Goal: Register for event/course

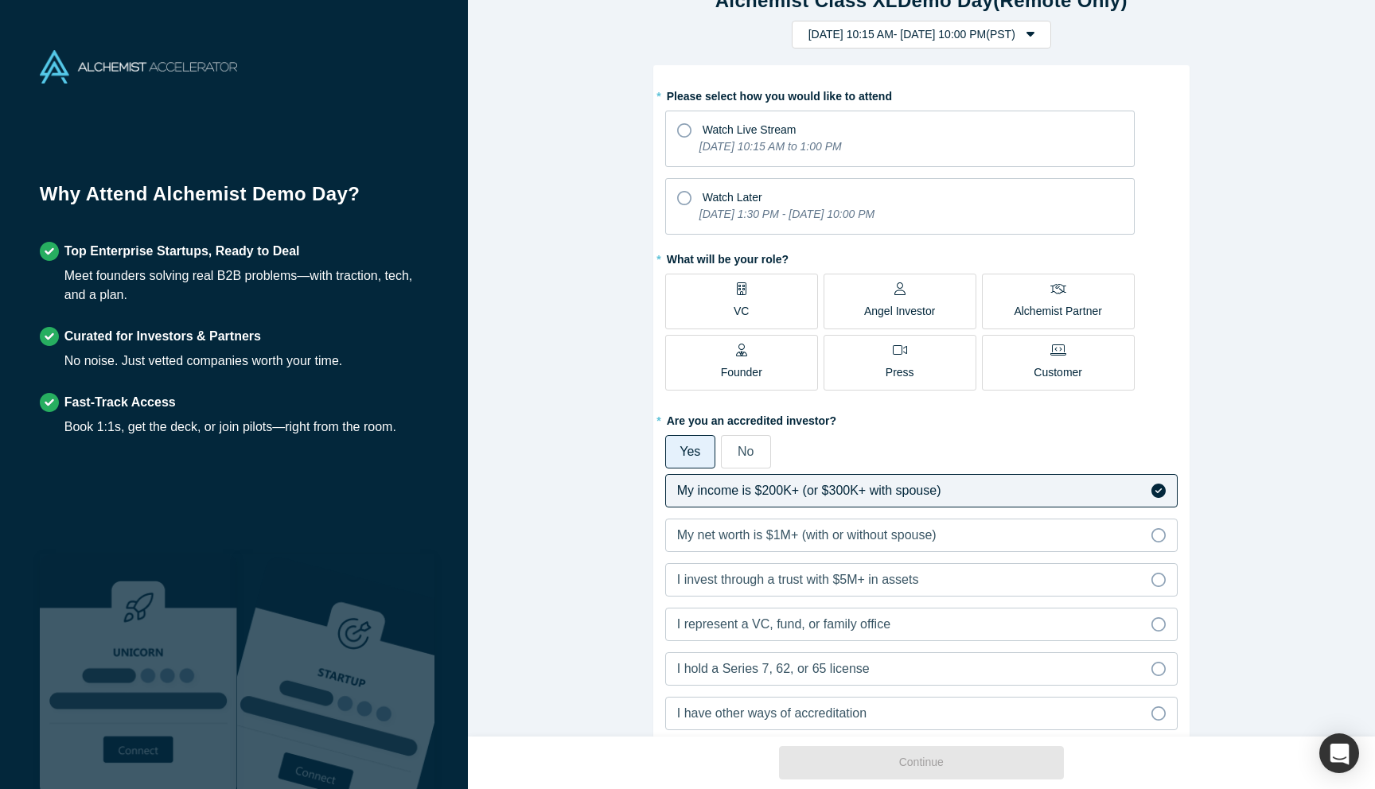
scroll to position [38, 0]
click at [684, 197] on icon at bounding box center [684, 196] width 14 height 14
click at [0, 0] on input "Watch Later Tuesday, September 30, 2025 1:30 PM - Monday, October 6, 2025 10:00…" at bounding box center [0, 0] width 0 height 0
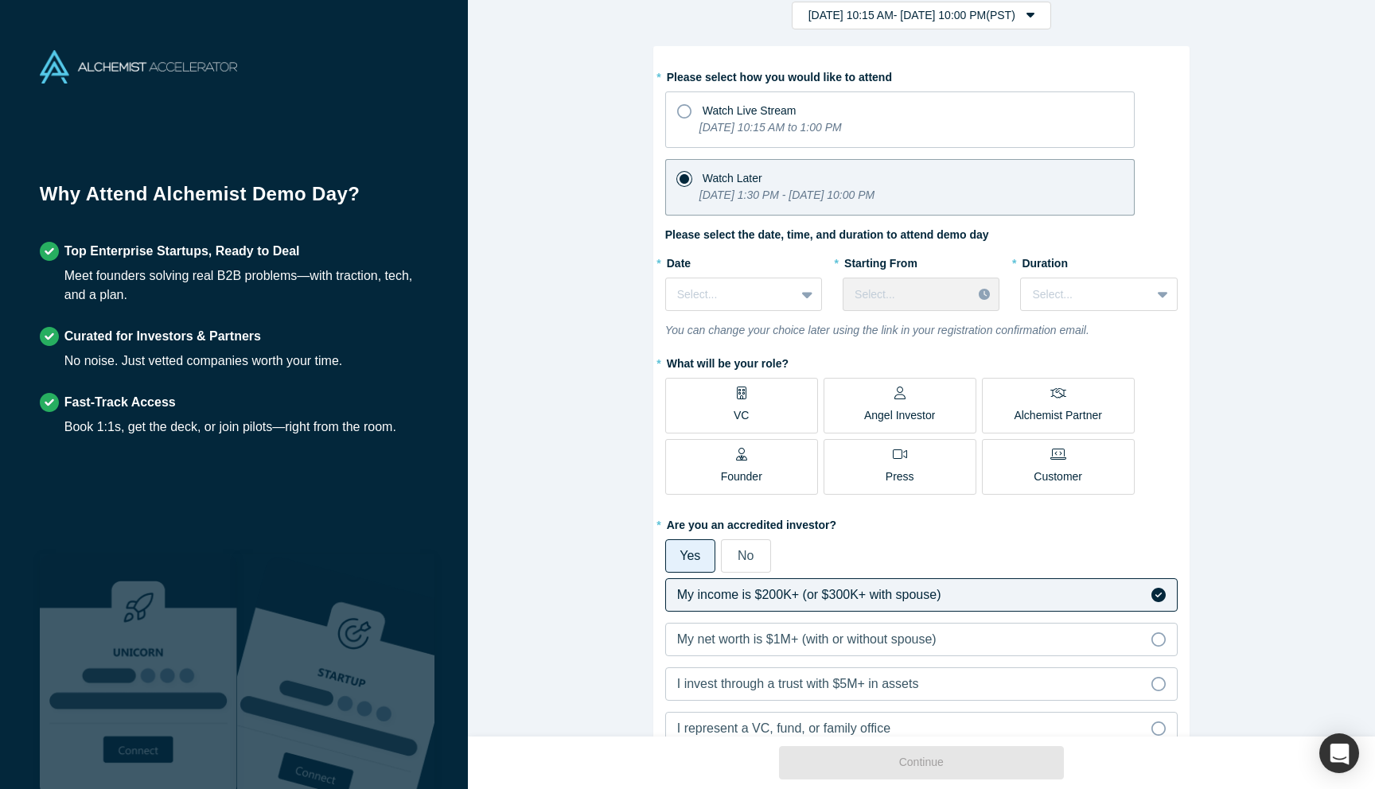
scroll to position [56, 0]
click at [791, 291] on div "Select..." at bounding box center [730, 293] width 129 height 26
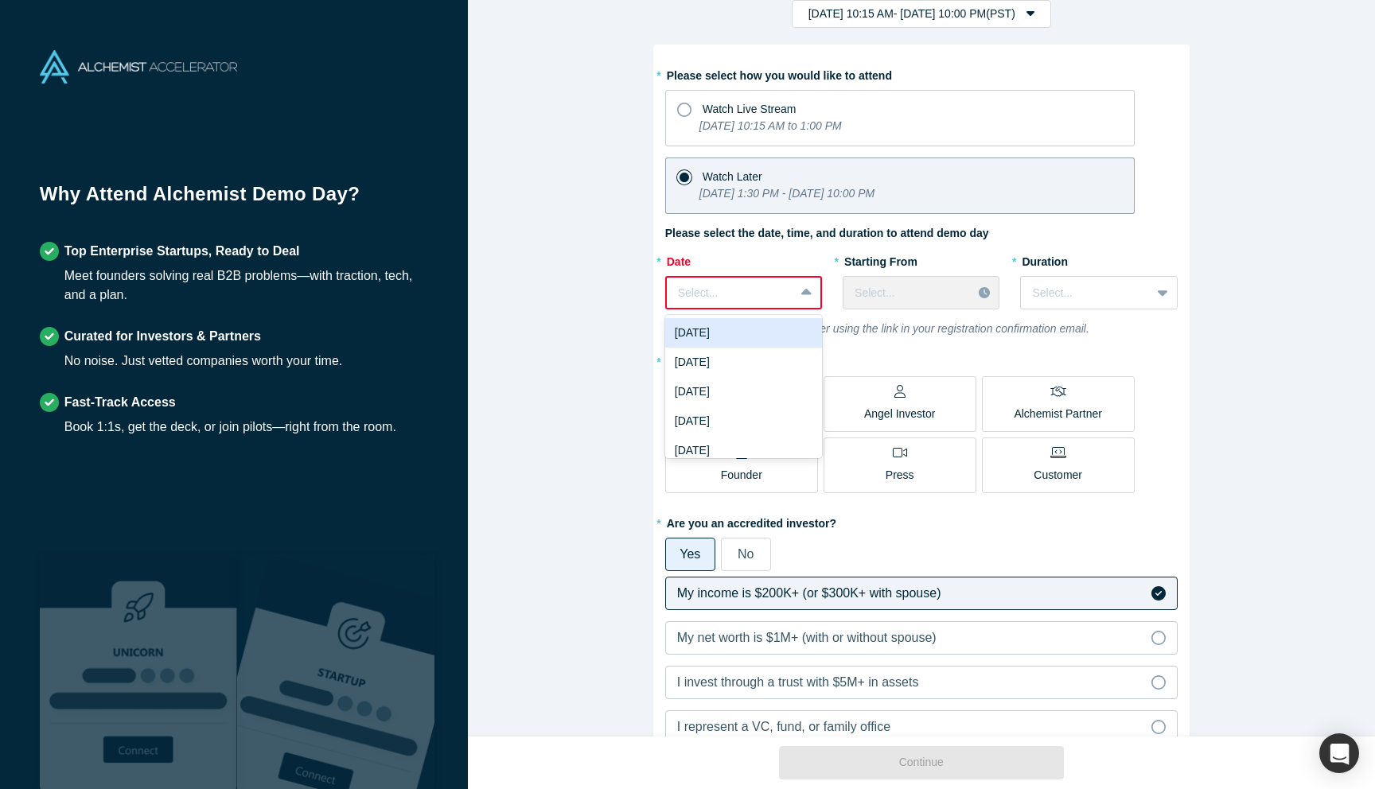
click at [801, 285] on icon at bounding box center [806, 293] width 10 height 16
click at [756, 385] on div "Fri, Oct 3, 2025" at bounding box center [743, 381] width 157 height 29
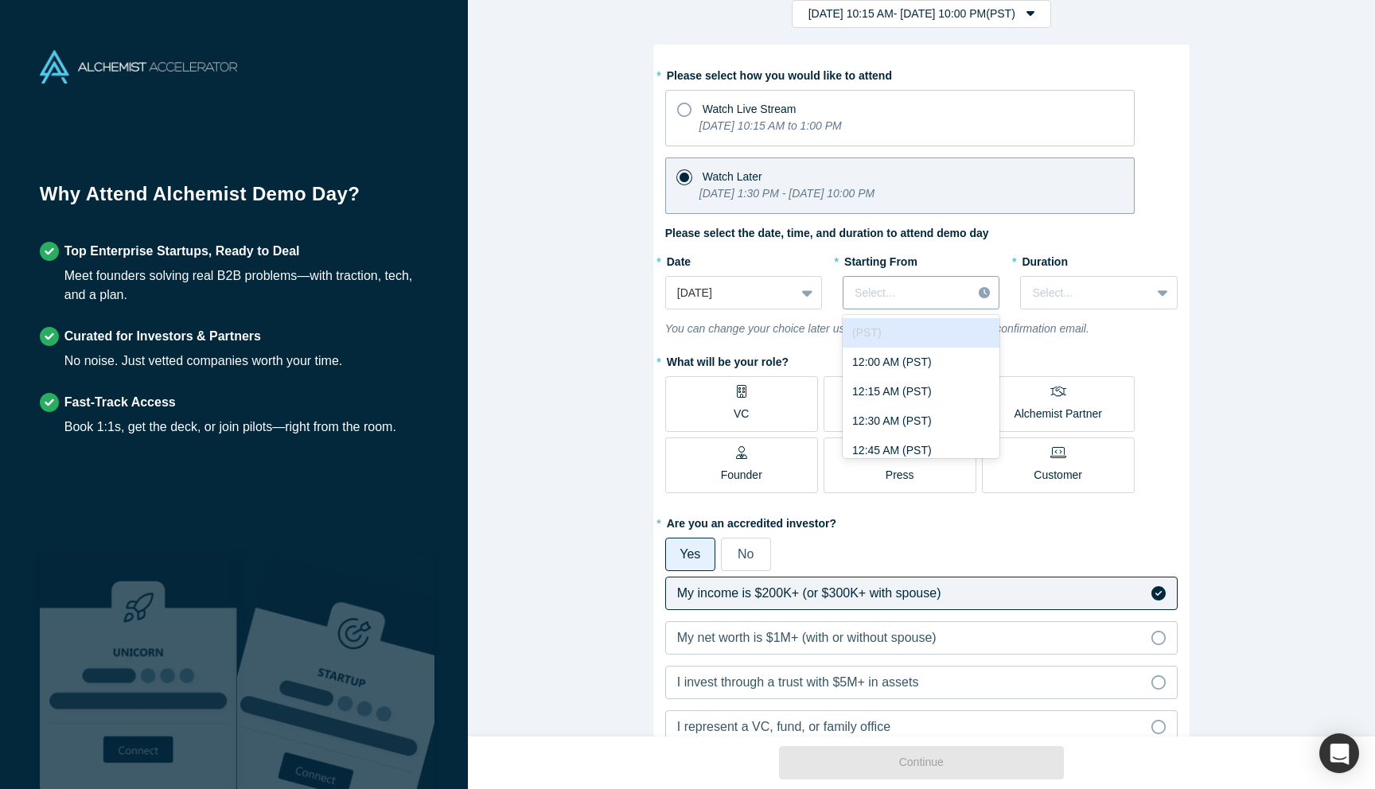
click at [980, 294] on icon at bounding box center [984, 292] width 11 height 11
click at [912, 364] on div "9:00 PM (PST)" at bounding box center [920, 362] width 157 height 29
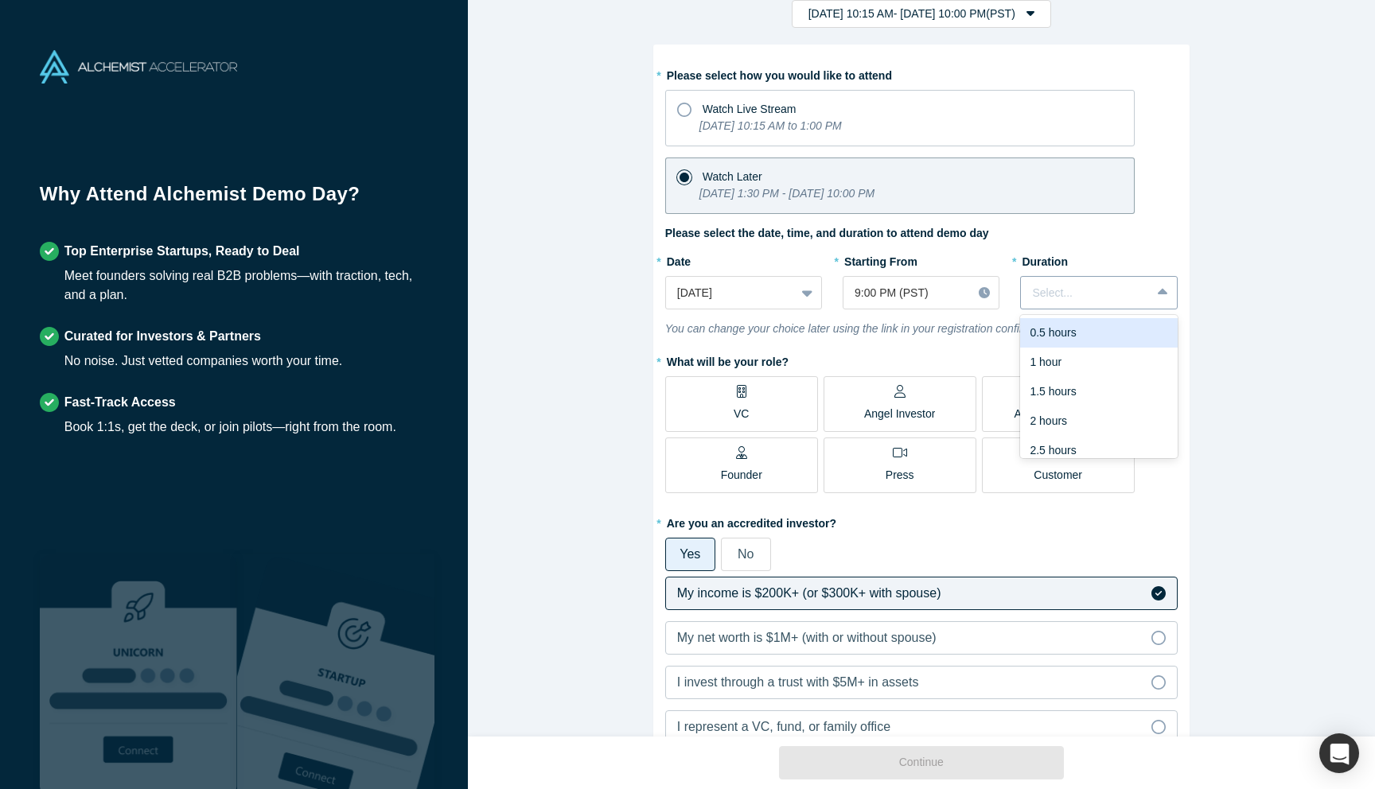
click at [1084, 294] on div at bounding box center [1085, 293] width 107 height 20
click at [1068, 395] on div "1.5 hours" at bounding box center [1098, 391] width 157 height 29
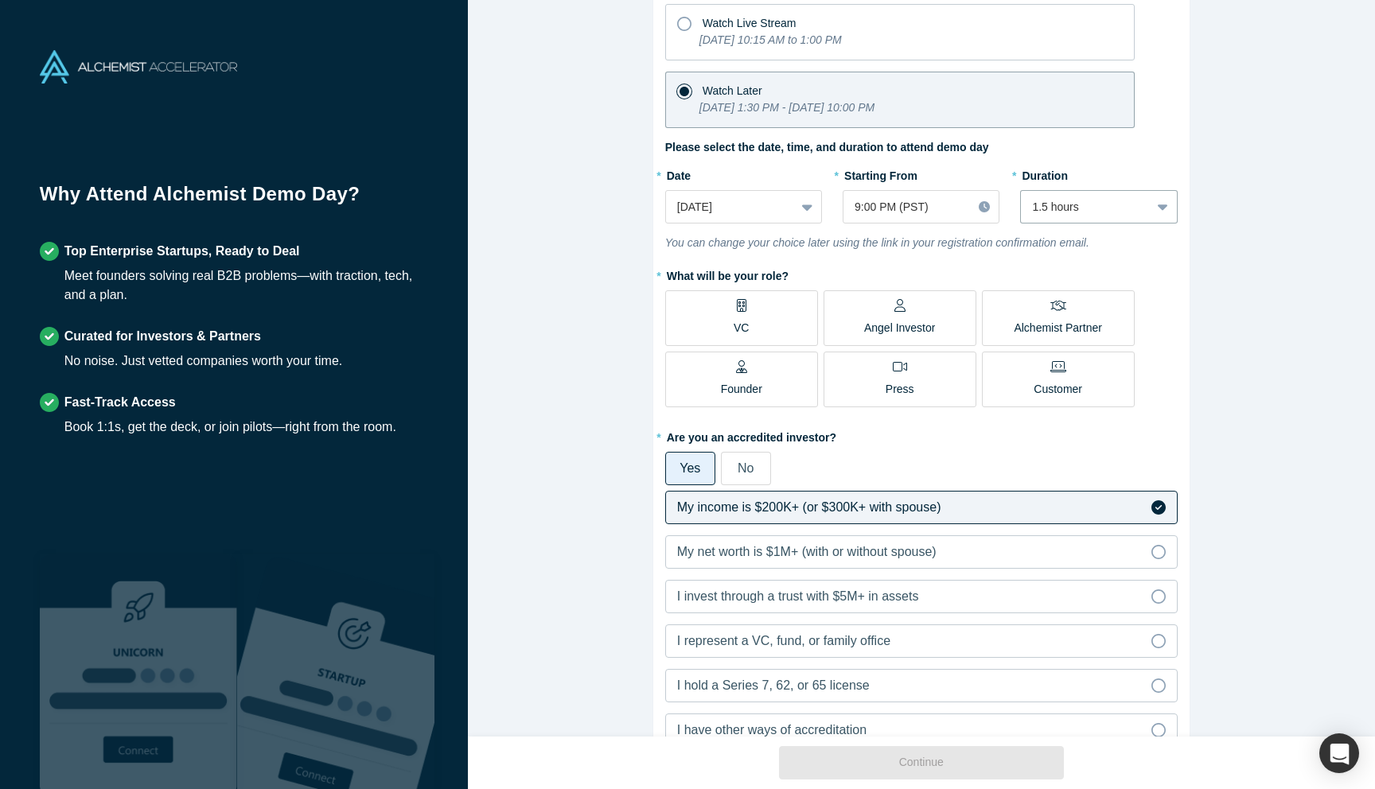
scroll to position [155, 0]
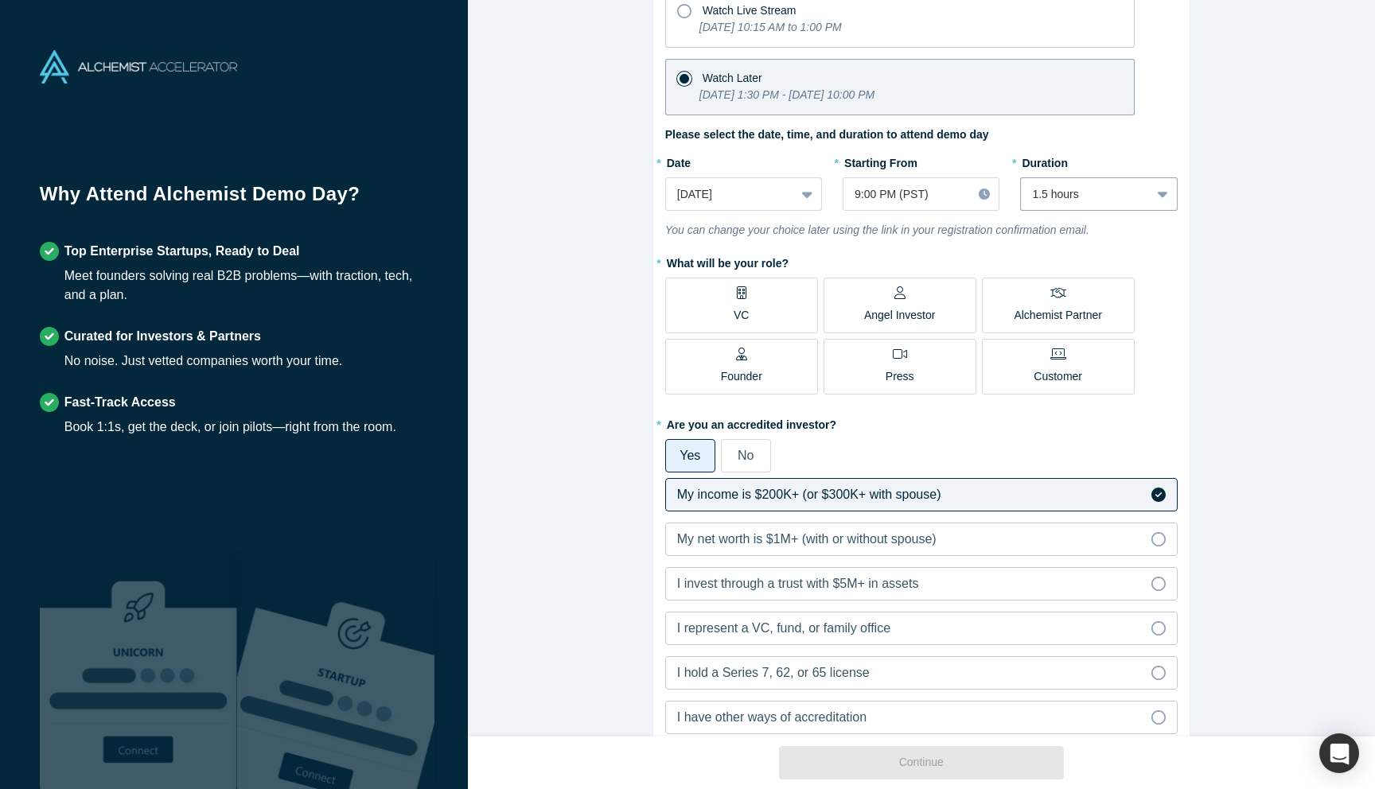
click at [920, 301] on div "Angel Investor" at bounding box center [900, 304] width 72 height 37
click at [0, 0] on input "Angel Investor" at bounding box center [0, 0] width 0 height 0
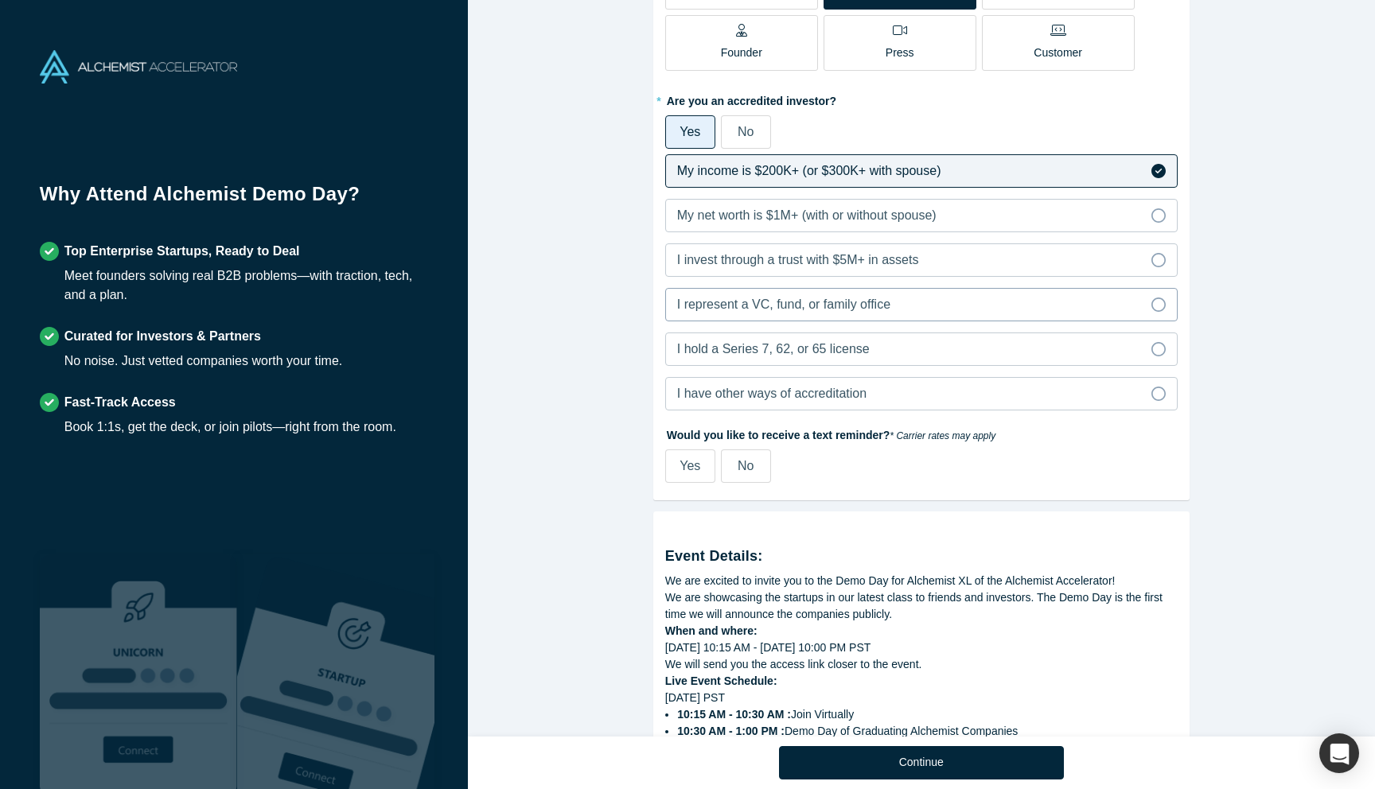
scroll to position [481, 0]
click at [687, 463] on span "Yes" at bounding box center [689, 464] width 21 height 14
click at [0, 0] on input "Yes" at bounding box center [0, 0] width 0 height 0
select select "US"
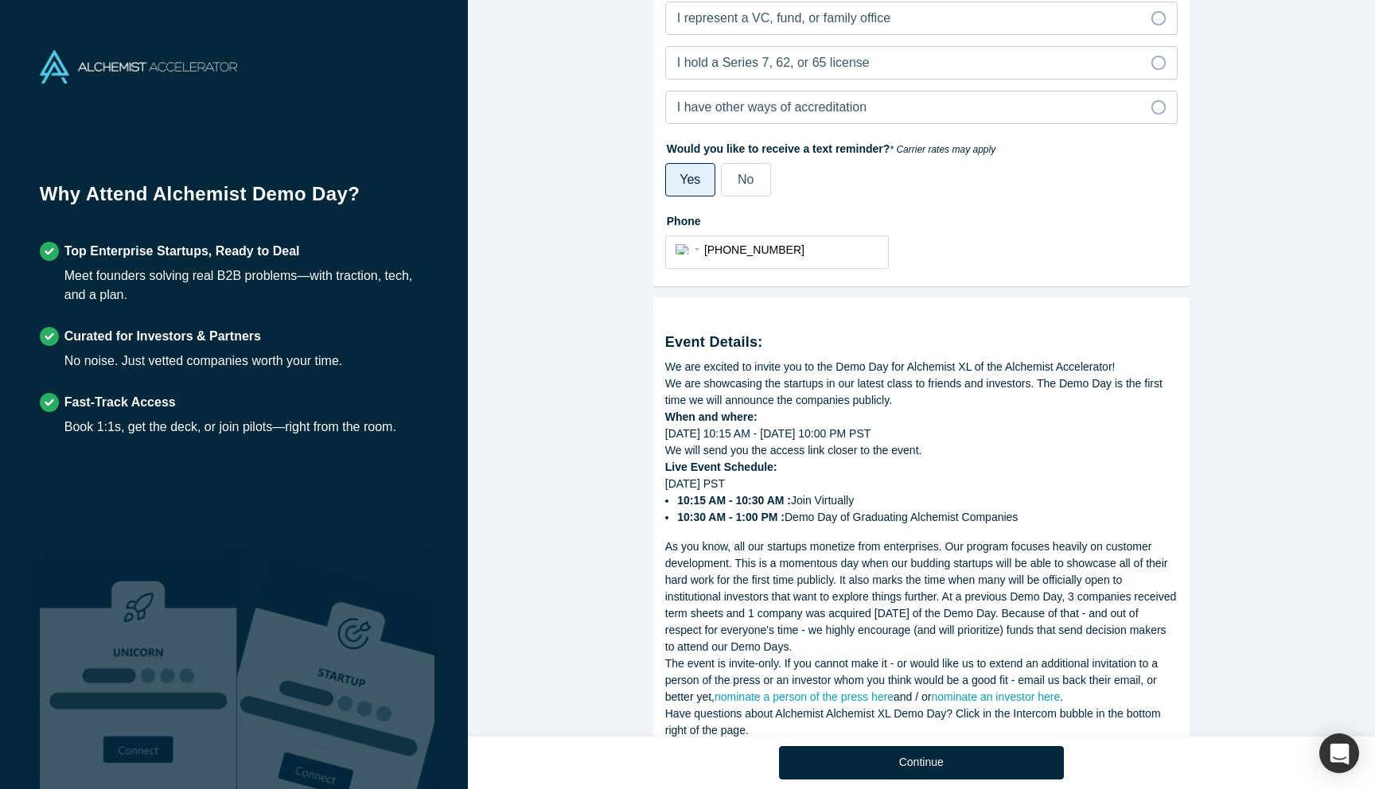
scroll to position [819, 0]
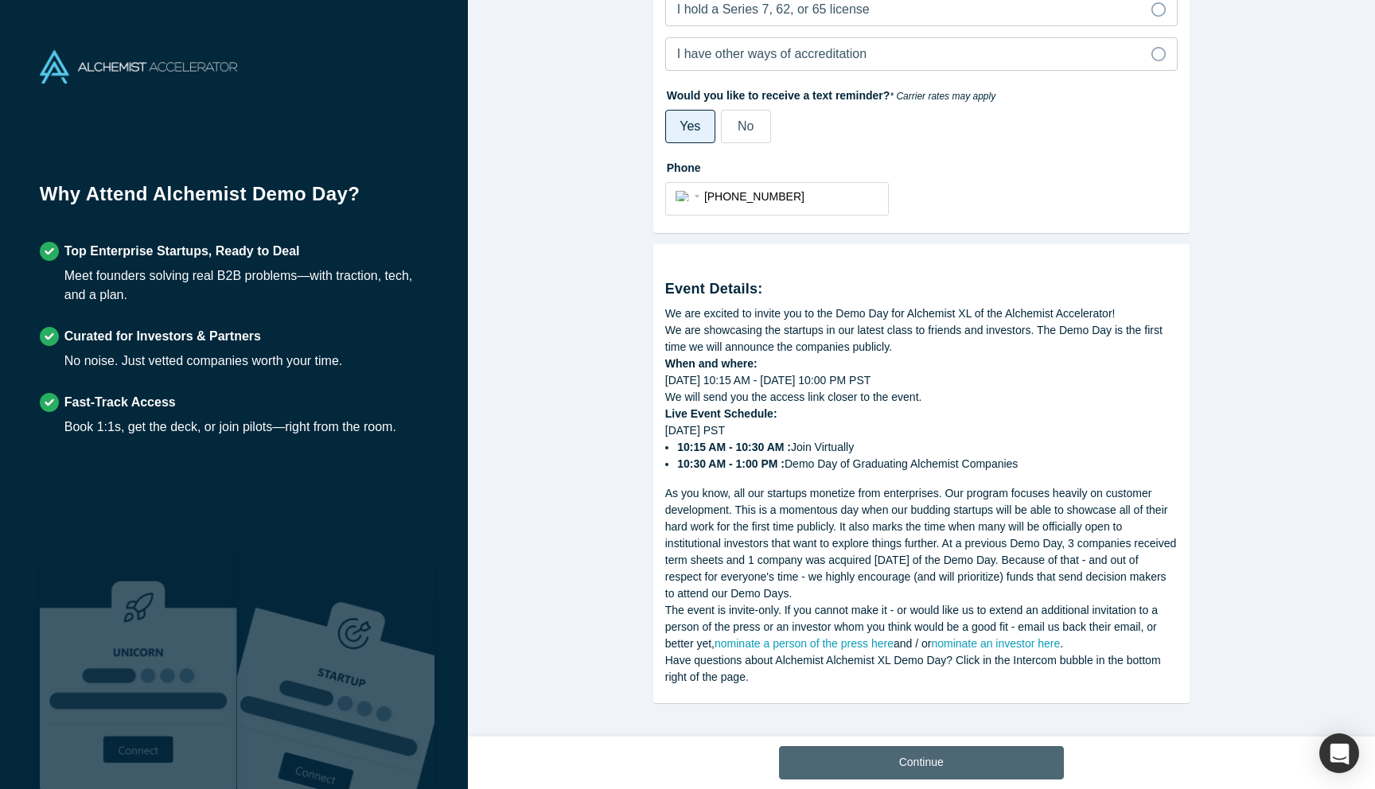
click at [914, 768] on button "Continue" at bounding box center [921, 762] width 285 height 33
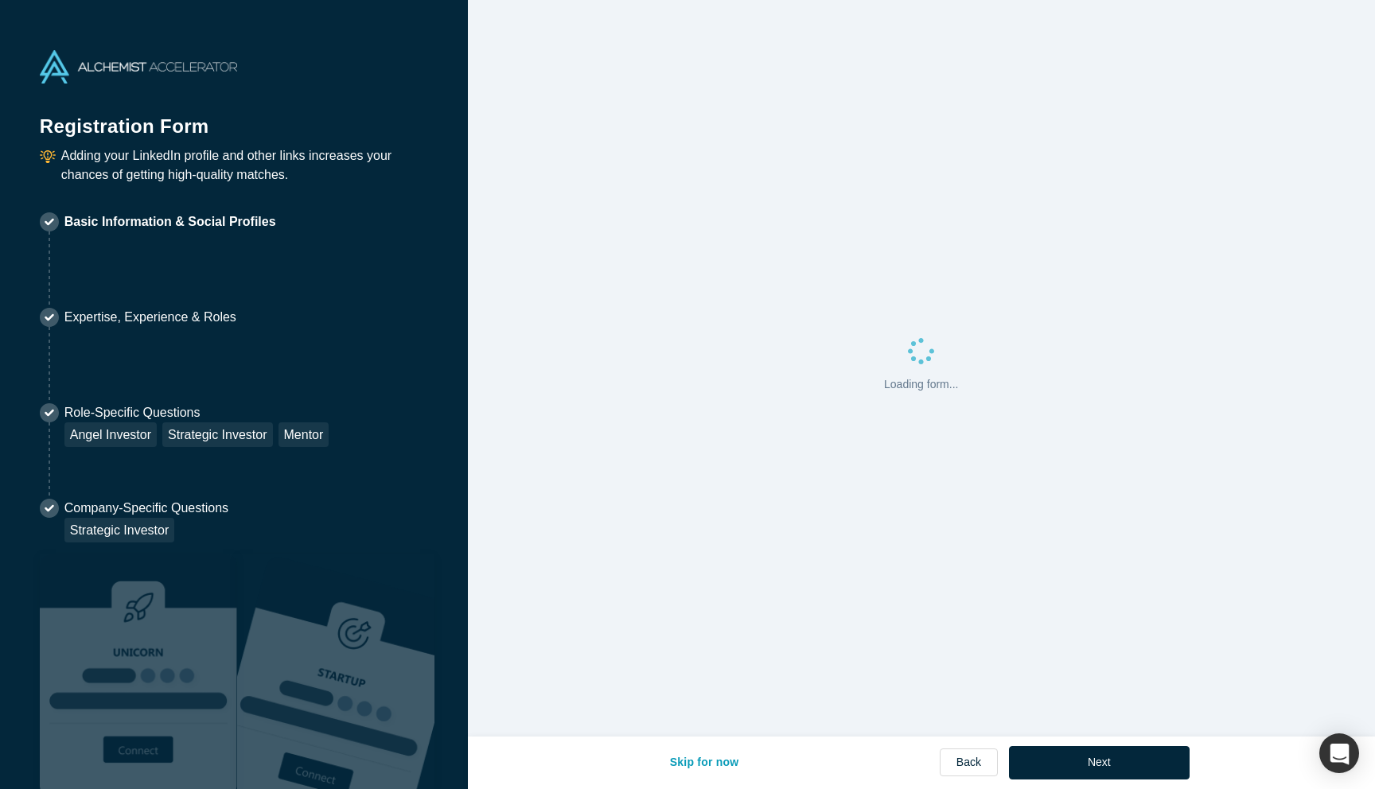
select select "US"
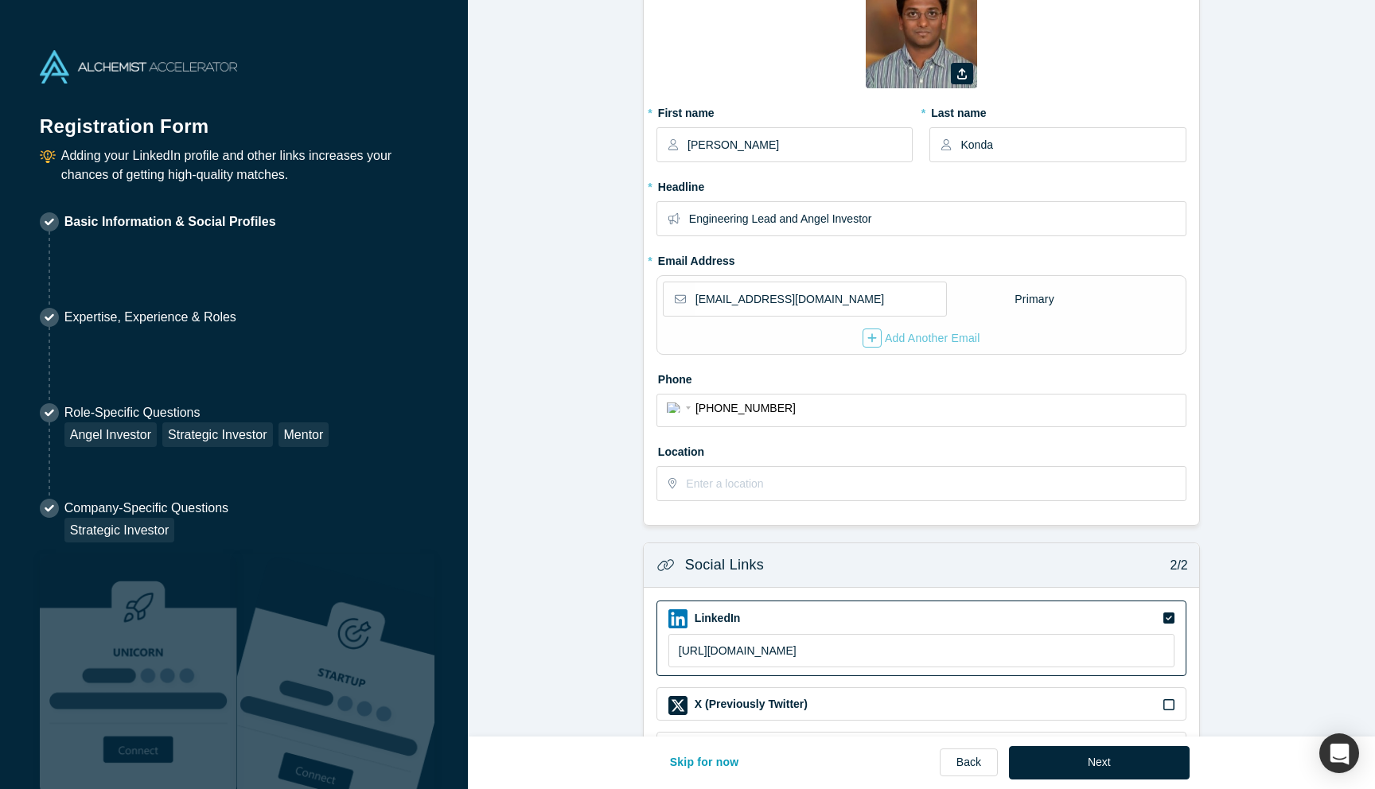
scroll to position [296, 0]
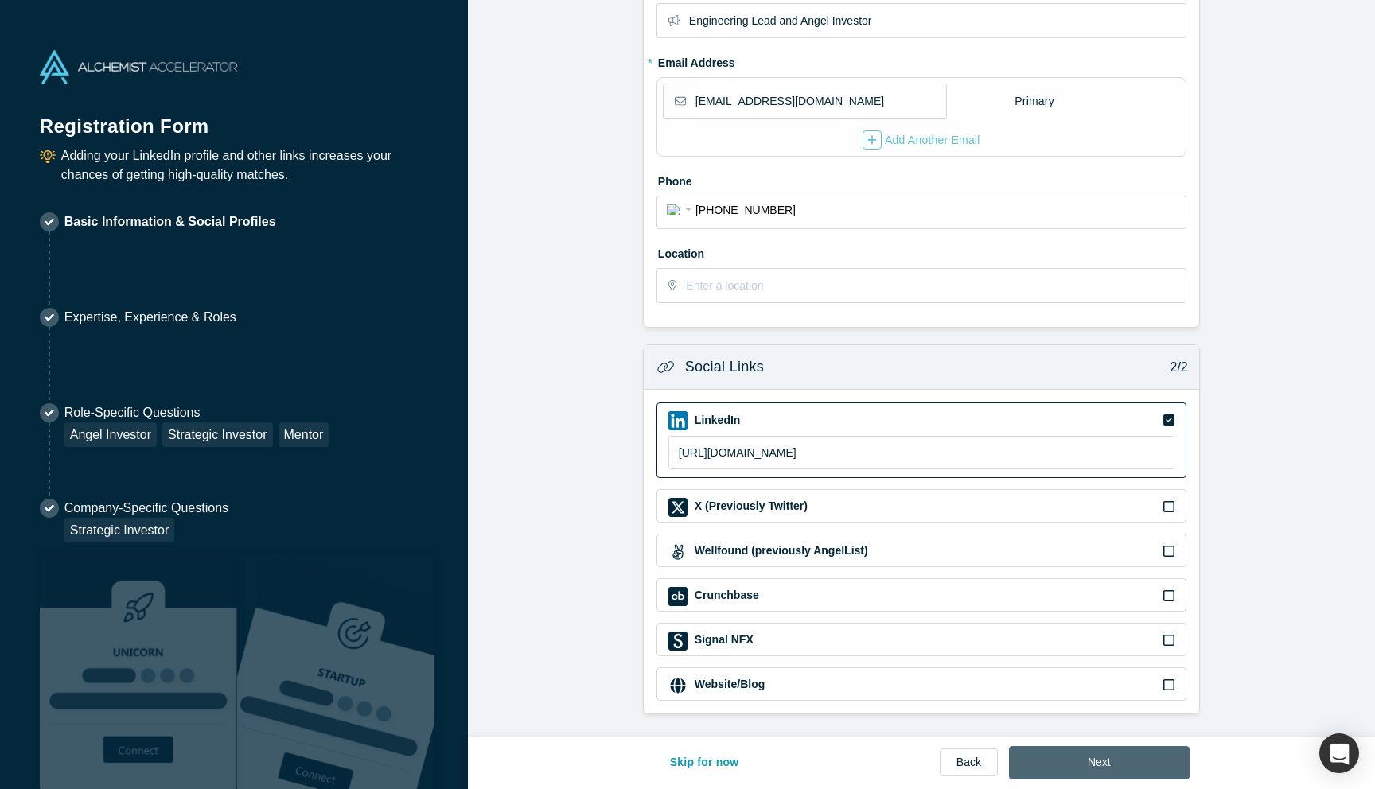
click at [1084, 763] on button "Next" at bounding box center [1099, 762] width 181 height 33
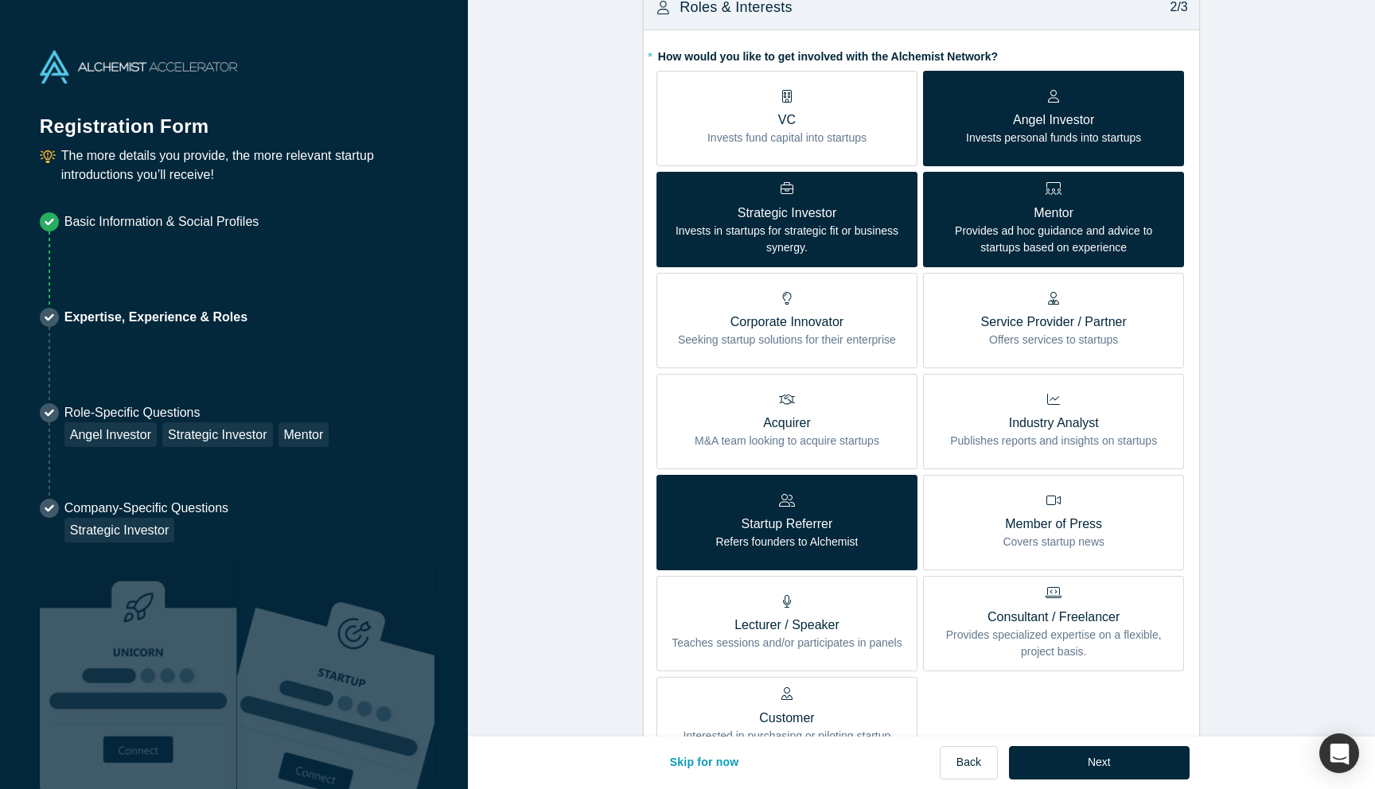
scroll to position [340, 0]
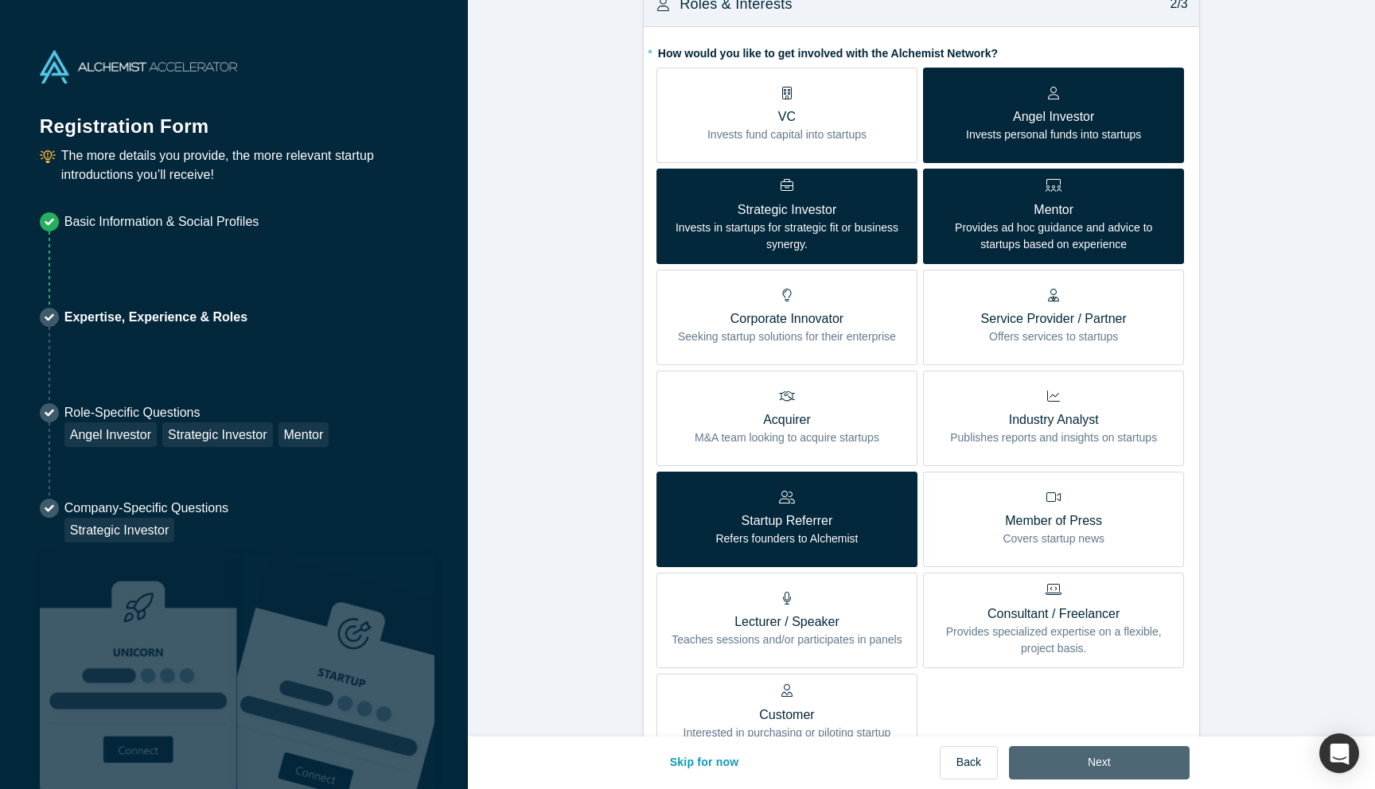
click at [1079, 772] on button "Next" at bounding box center [1099, 762] width 181 height 33
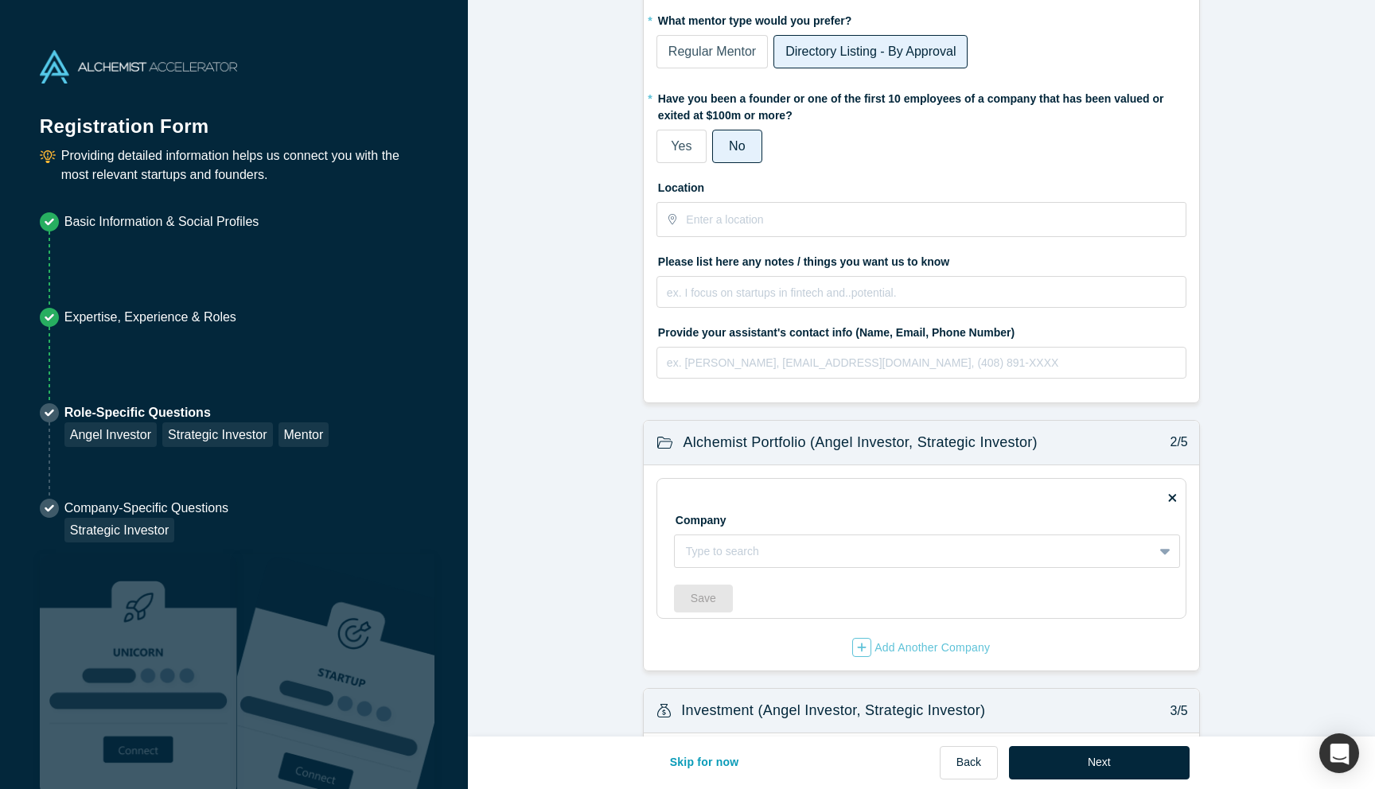
scroll to position [72, 0]
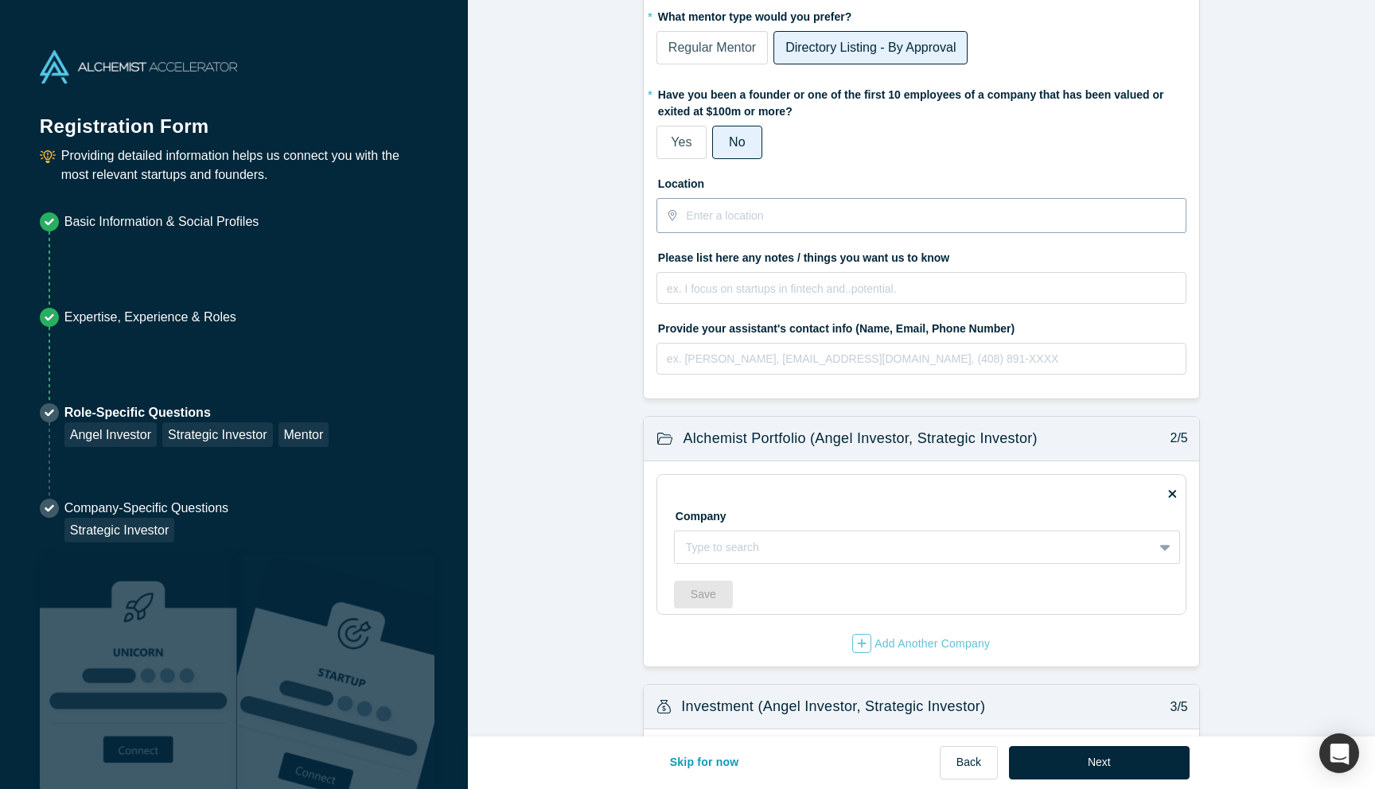
click at [742, 206] on input "text" at bounding box center [935, 215] width 498 height 33
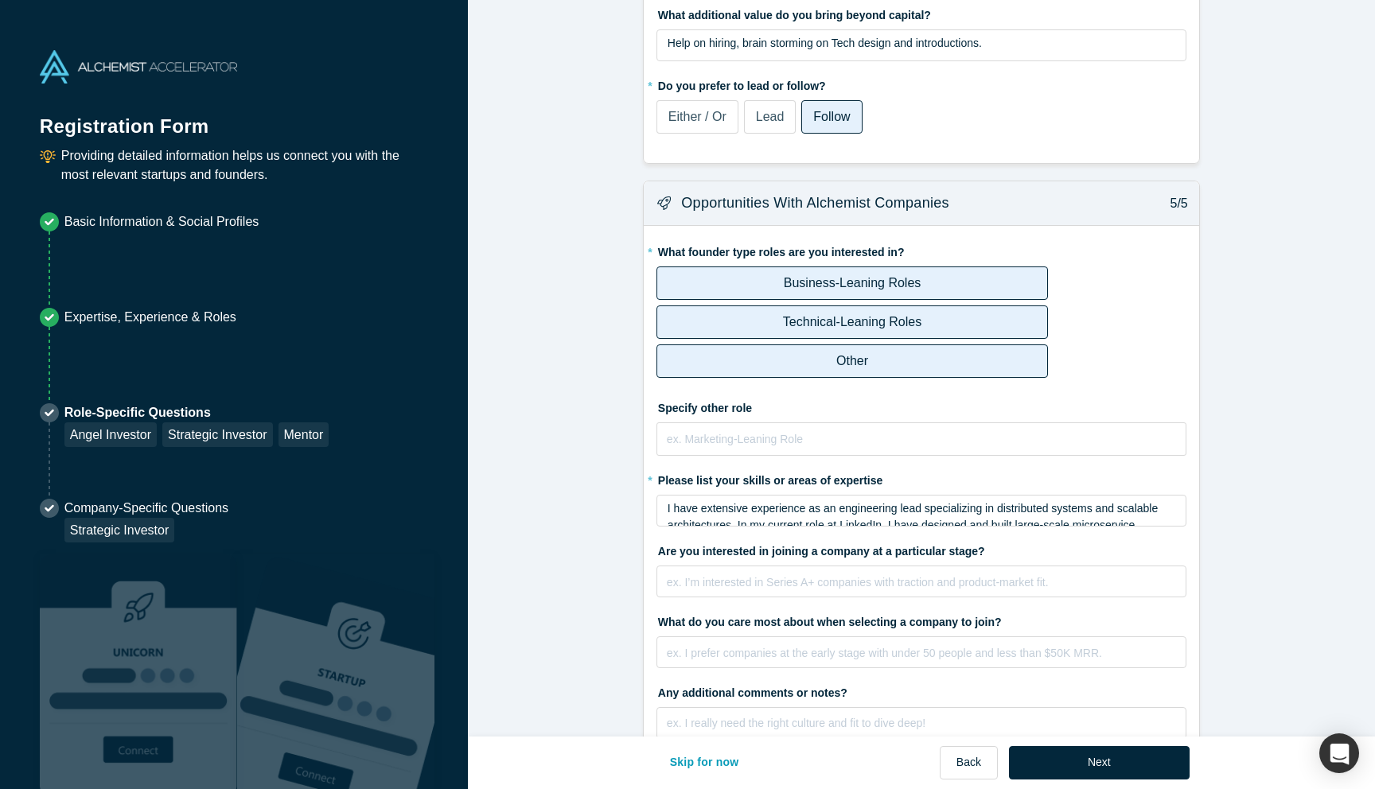
scroll to position [2038, 0]
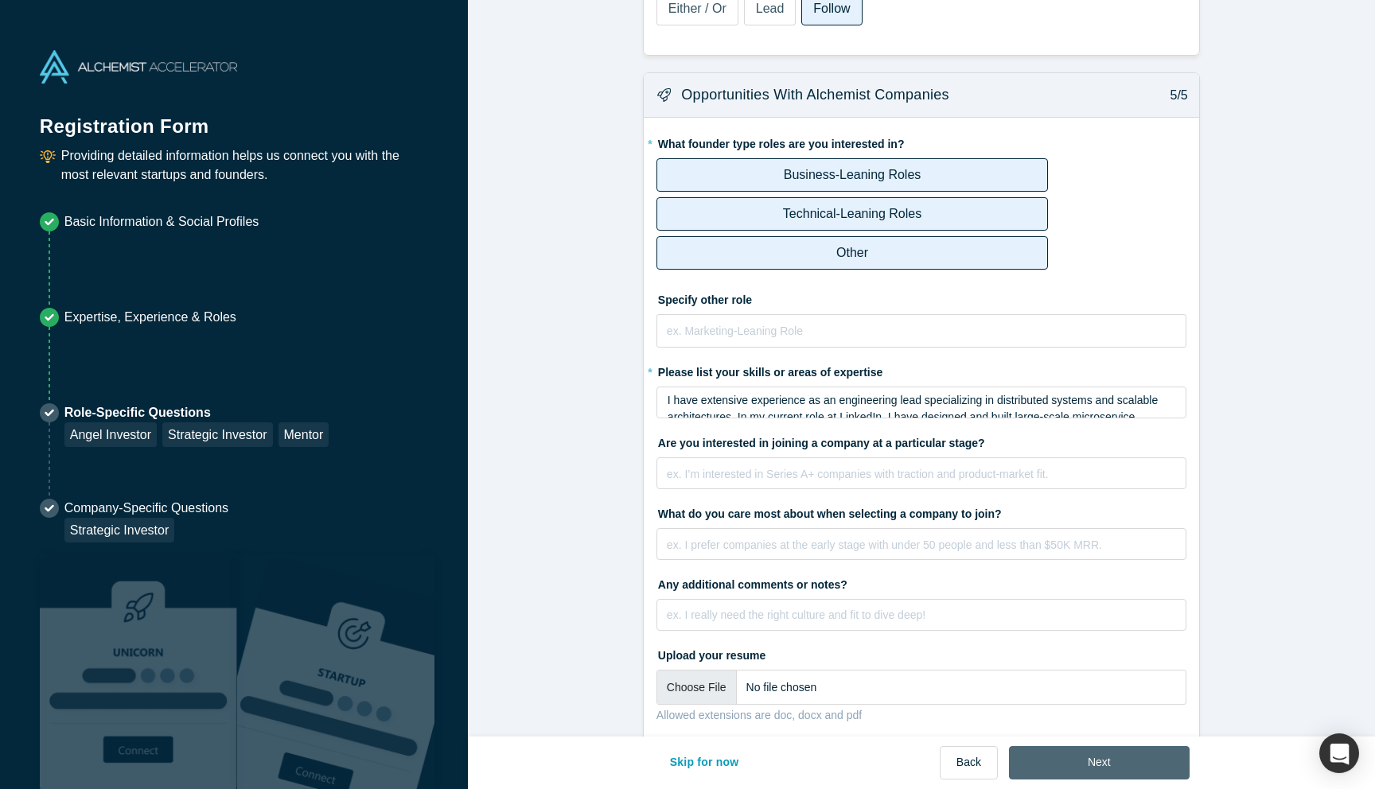
click at [1134, 761] on button "Next" at bounding box center [1099, 762] width 181 height 33
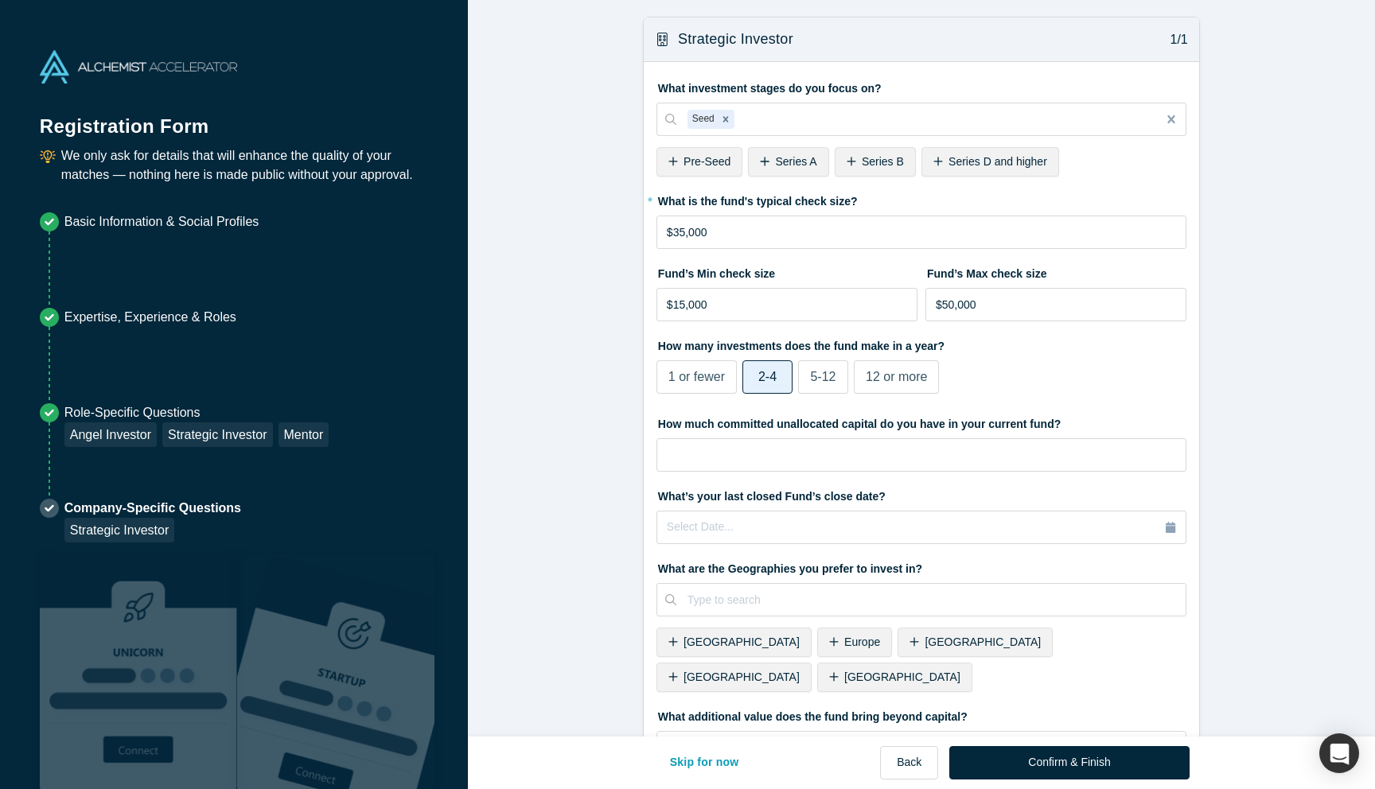
click at [706, 170] on div "Pre-Seed" at bounding box center [699, 161] width 86 height 29
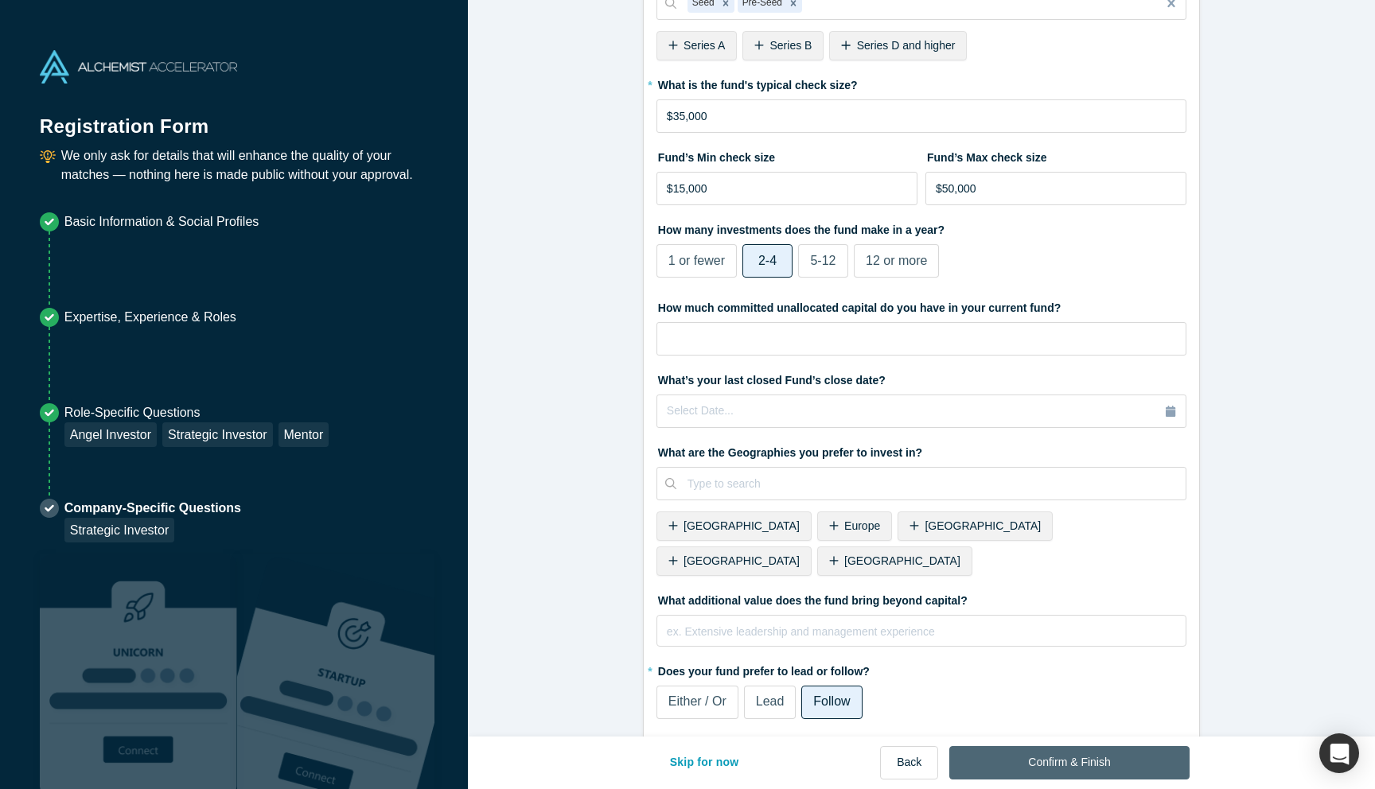
click at [1047, 760] on button "Confirm & Finish" at bounding box center [1068, 762] width 239 height 33
